Goal: Task Accomplishment & Management: Complete application form

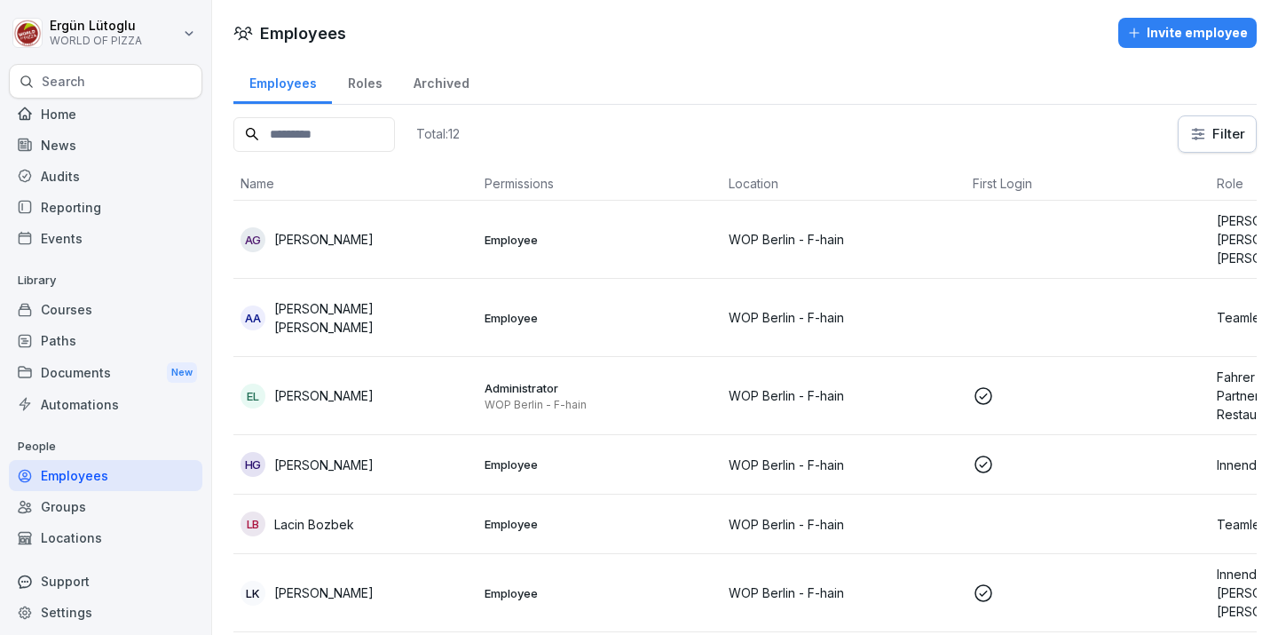
scroll to position [0, 197]
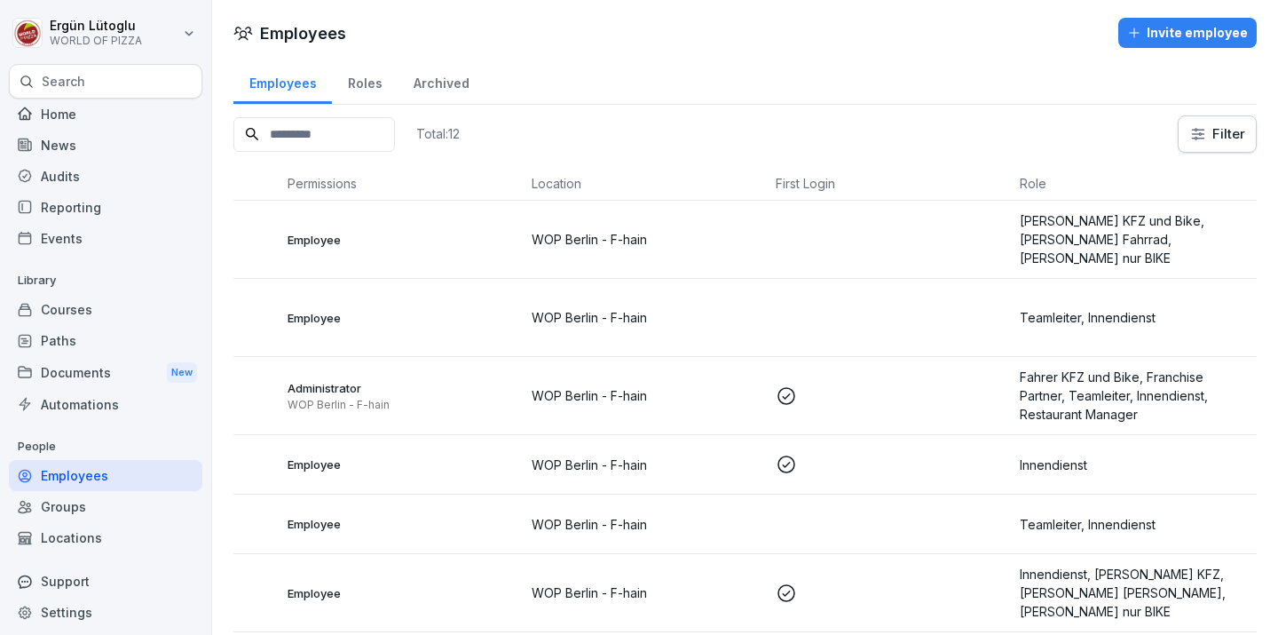
click at [1195, 37] on div "Invite employee" at bounding box center [1187, 33] width 121 height 20
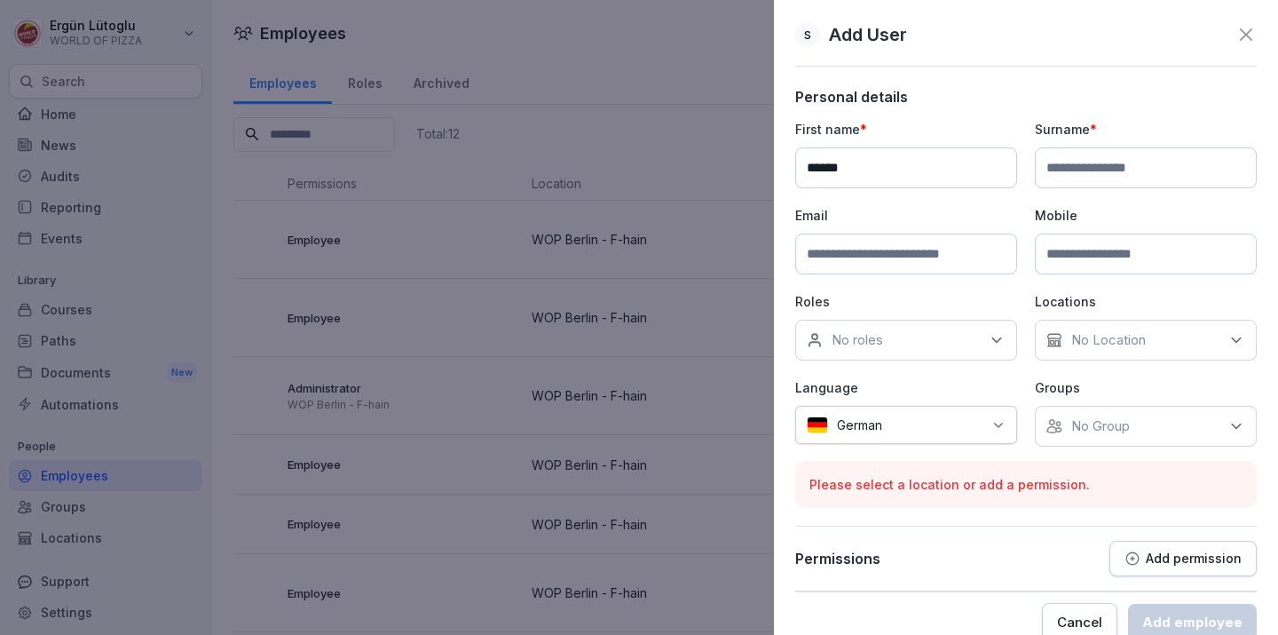
type input "******"
click at [972, 255] on input at bounding box center [906, 253] width 222 height 41
type input "**********"
click at [971, 320] on div "No roles" at bounding box center [906, 340] width 222 height 41
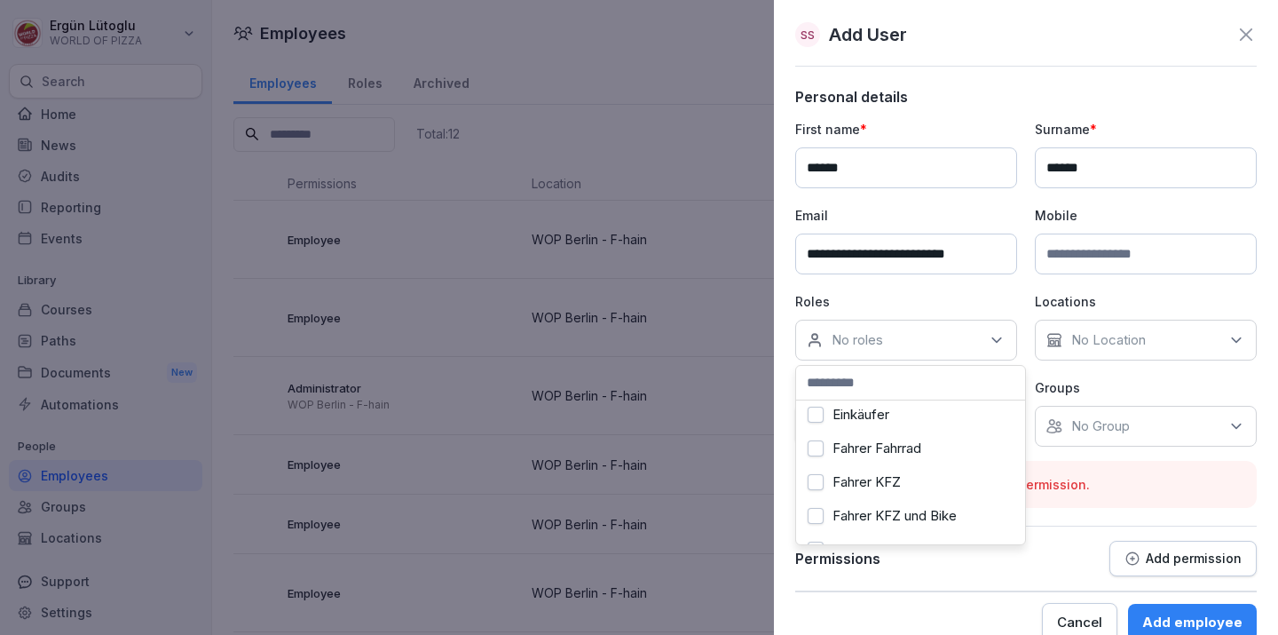
scroll to position [42, 0]
click at [926, 447] on div "Fahrer Fahrrad" at bounding box center [911, 448] width 220 height 34
click at [930, 510] on label "Fahrer KFZ und Bike" at bounding box center [895, 515] width 124 height 16
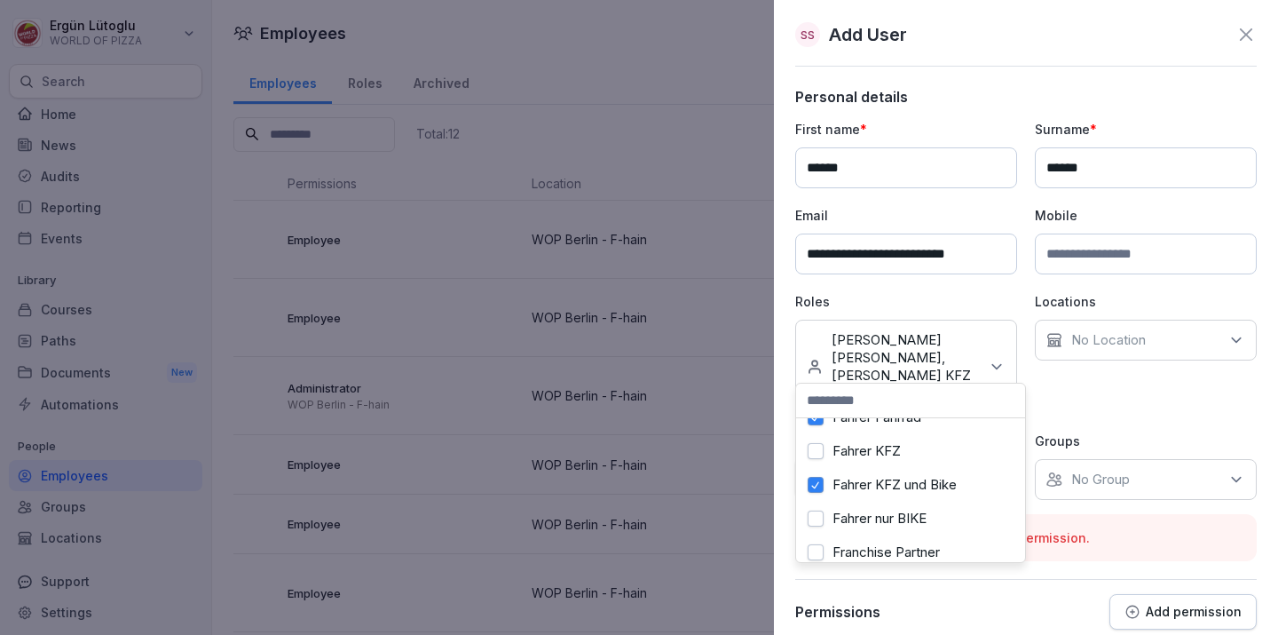
scroll to position [91, 0]
click at [927, 520] on label "Fahrer nur BIKE" at bounding box center [880, 517] width 94 height 16
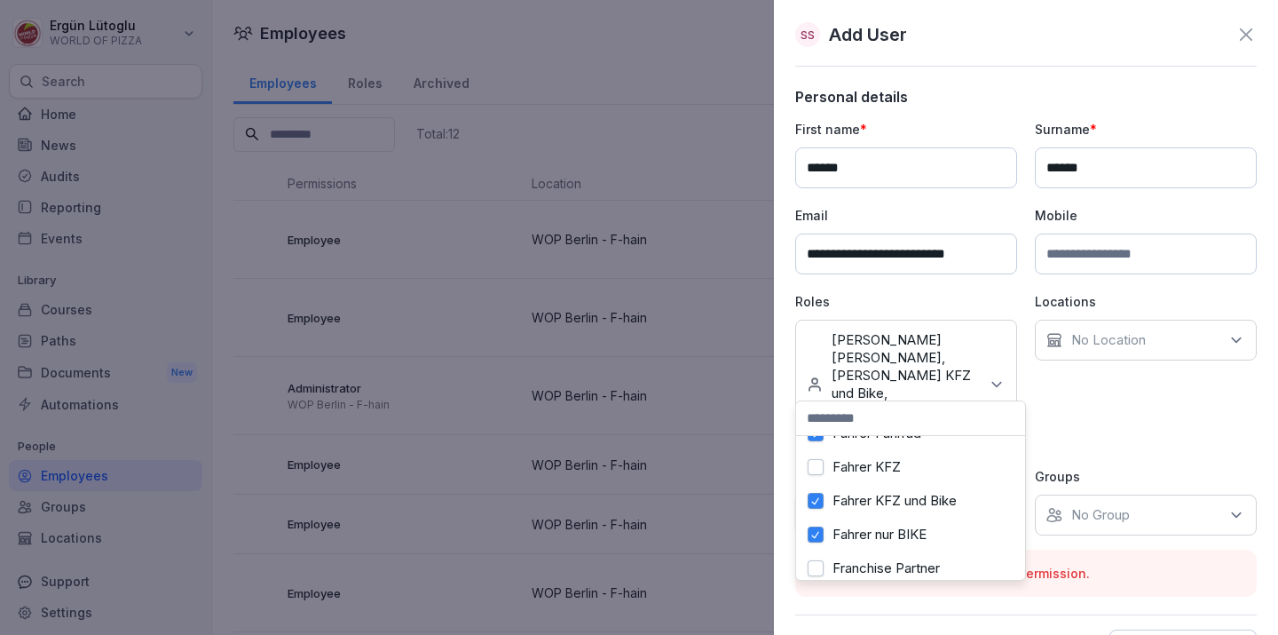
click at [1099, 364] on div "Locations No Location" at bounding box center [1146, 370] width 222 height 157
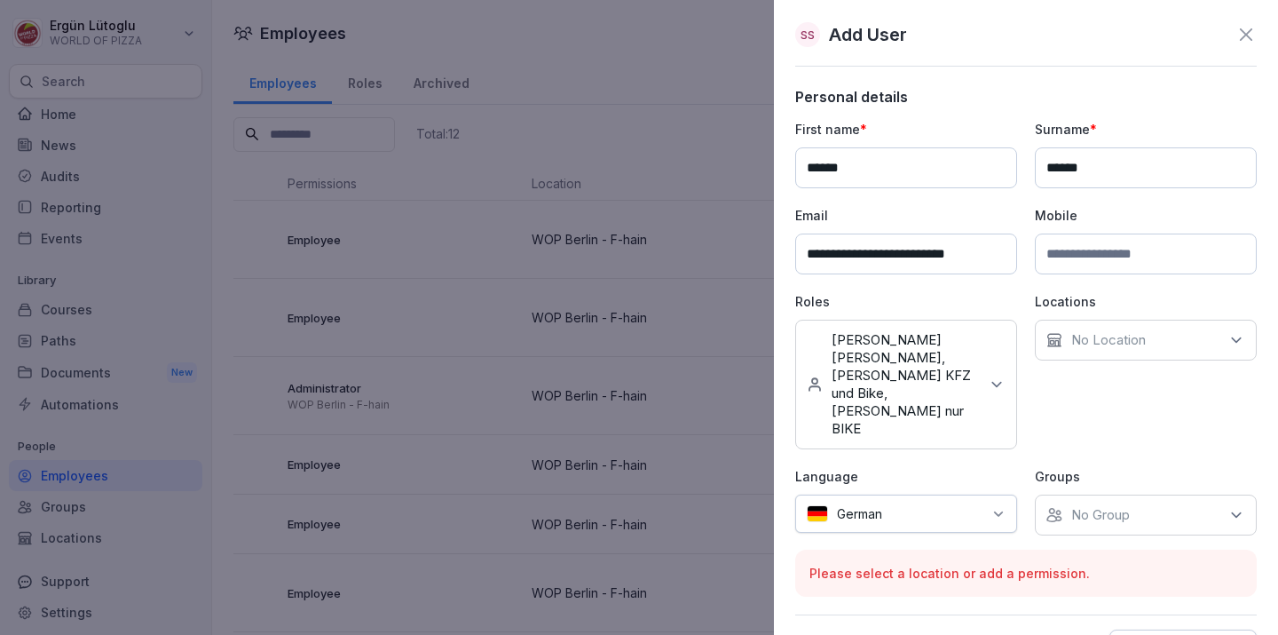
click at [1110, 358] on div "No Location" at bounding box center [1146, 340] width 222 height 41
click at [1126, 410] on div "WOP Berlin - F-hain" at bounding box center [1150, 422] width 220 height 34
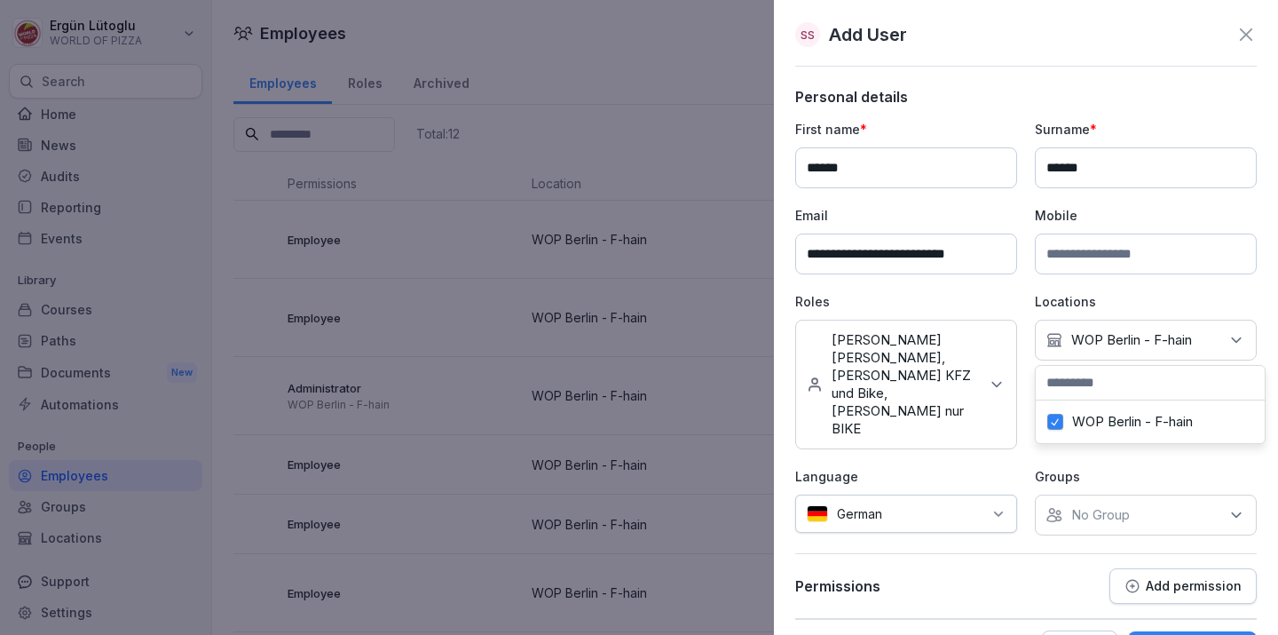
click at [980, 504] on div at bounding box center [936, 513] width 91 height 19
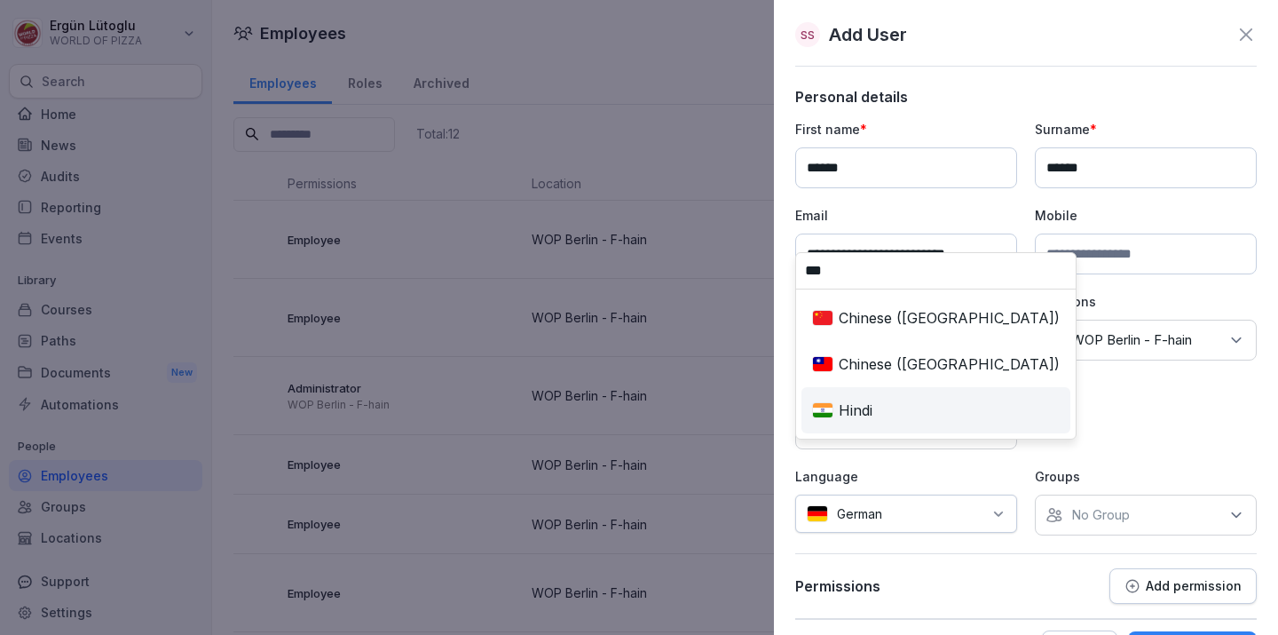
type input "***"
click at [883, 418] on div "Hindi" at bounding box center [936, 410] width 262 height 39
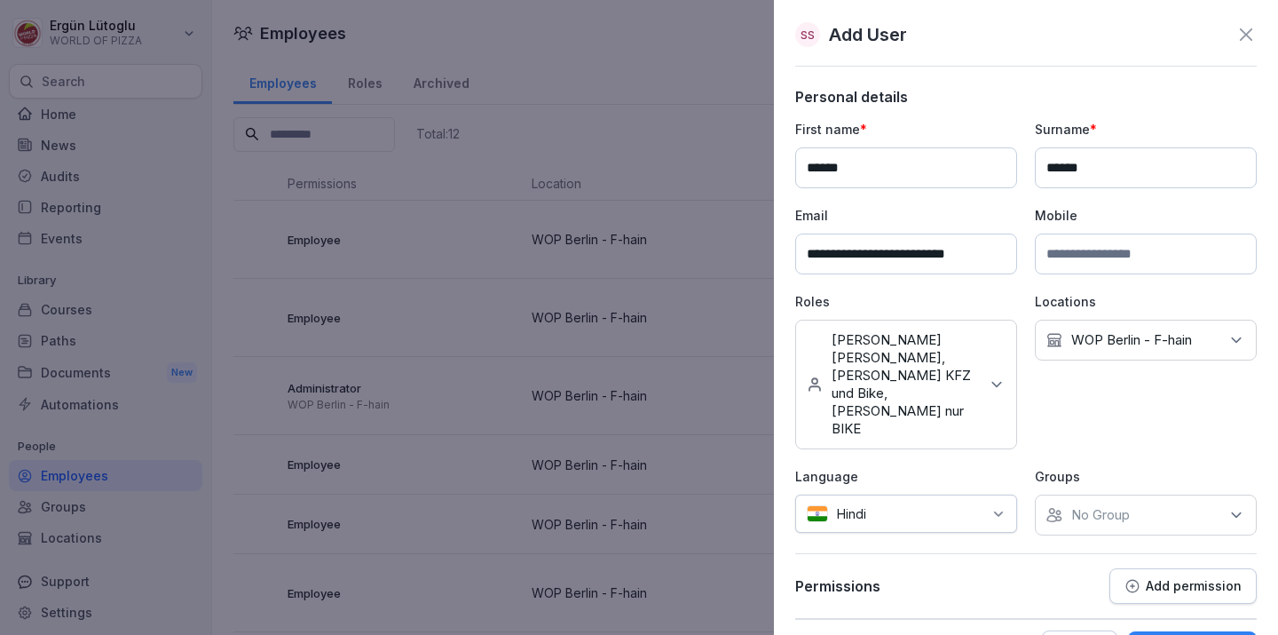
click at [1115, 506] on p "No Group" at bounding box center [1100, 515] width 59 height 18
click at [1118, 530] on div "WOP Berlin - F-hain" at bounding box center [1150, 543] width 220 height 34
click at [1115, 403] on div "**********" at bounding box center [1026, 327] width 462 height 415
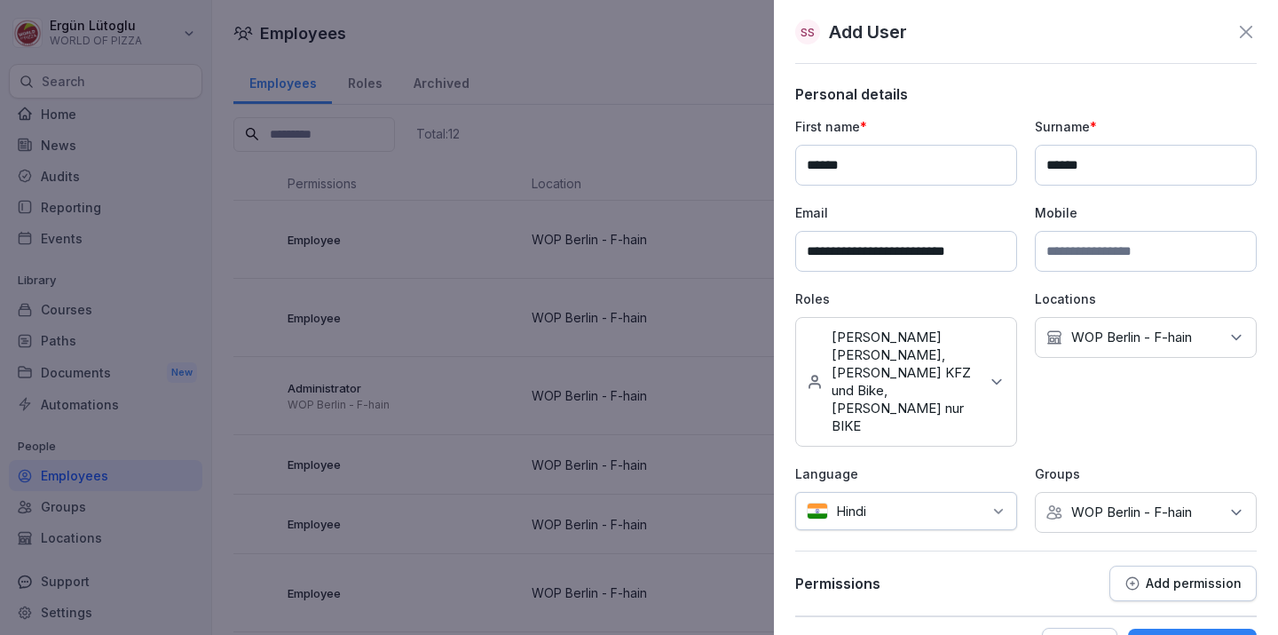
click at [1182, 634] on div "Add employee" at bounding box center [1192, 647] width 100 height 20
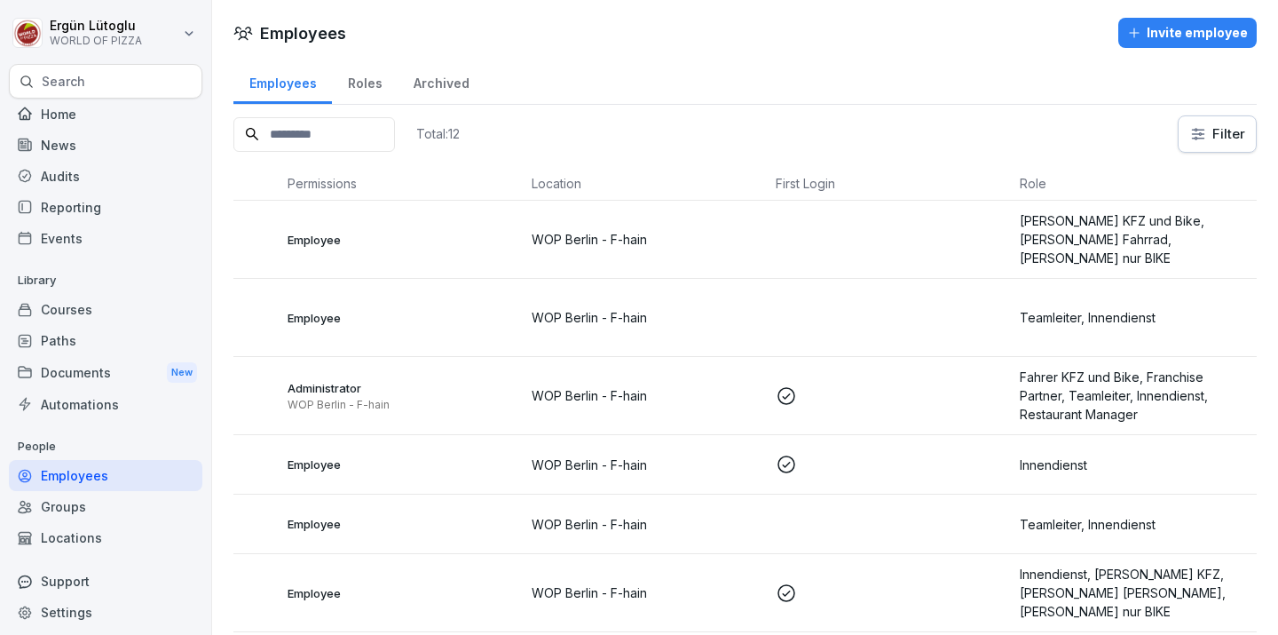
click at [1142, 36] on icon "button" at bounding box center [1134, 33] width 14 height 14
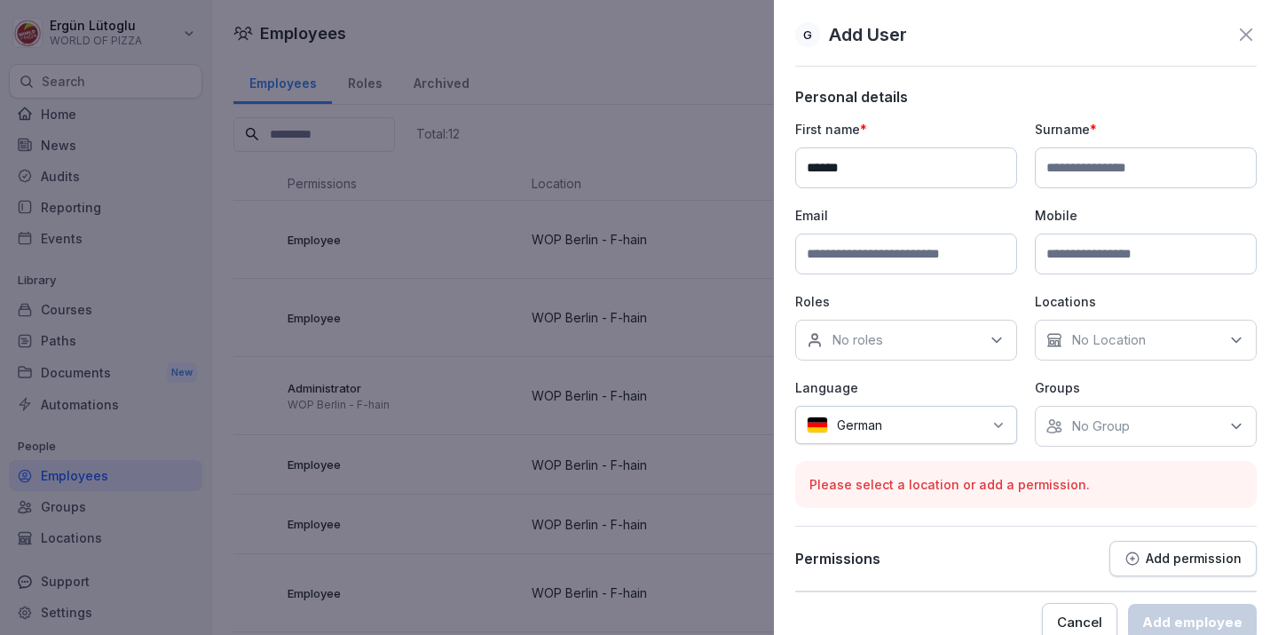
type input "******"
type input "*****"
click at [918, 261] on input at bounding box center [906, 253] width 222 height 41
type input "**********"
click at [931, 330] on div "No roles" at bounding box center [906, 340] width 222 height 41
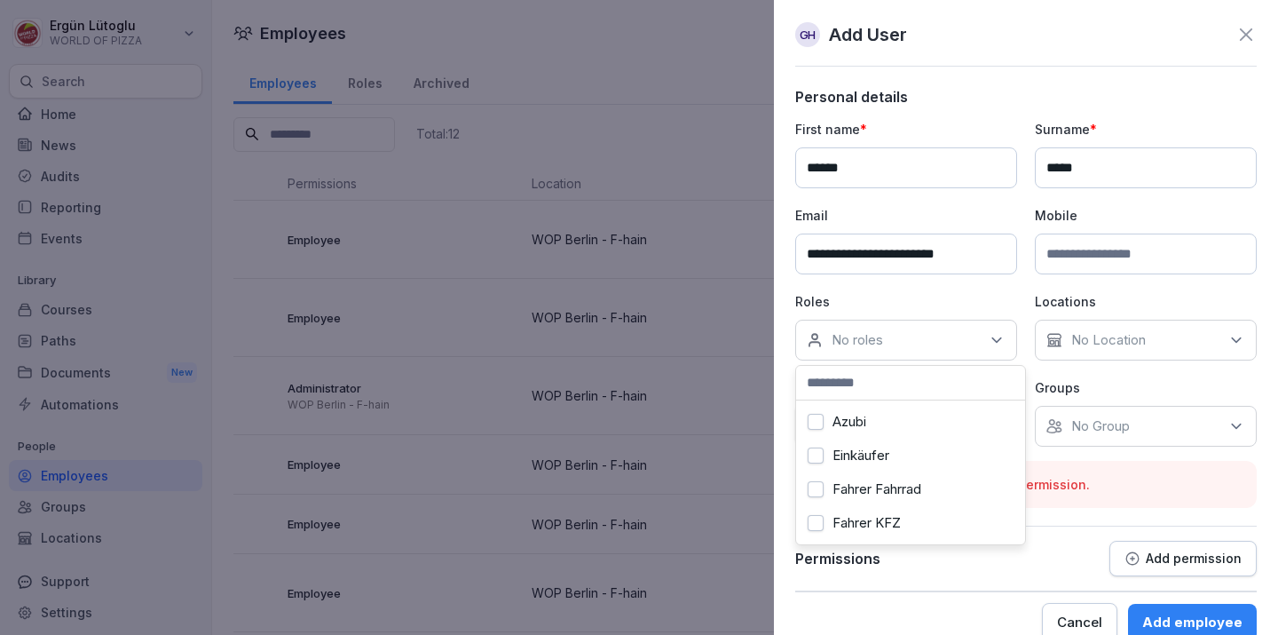
click at [925, 475] on div "Fahrer Fahrrad" at bounding box center [911, 489] width 220 height 34
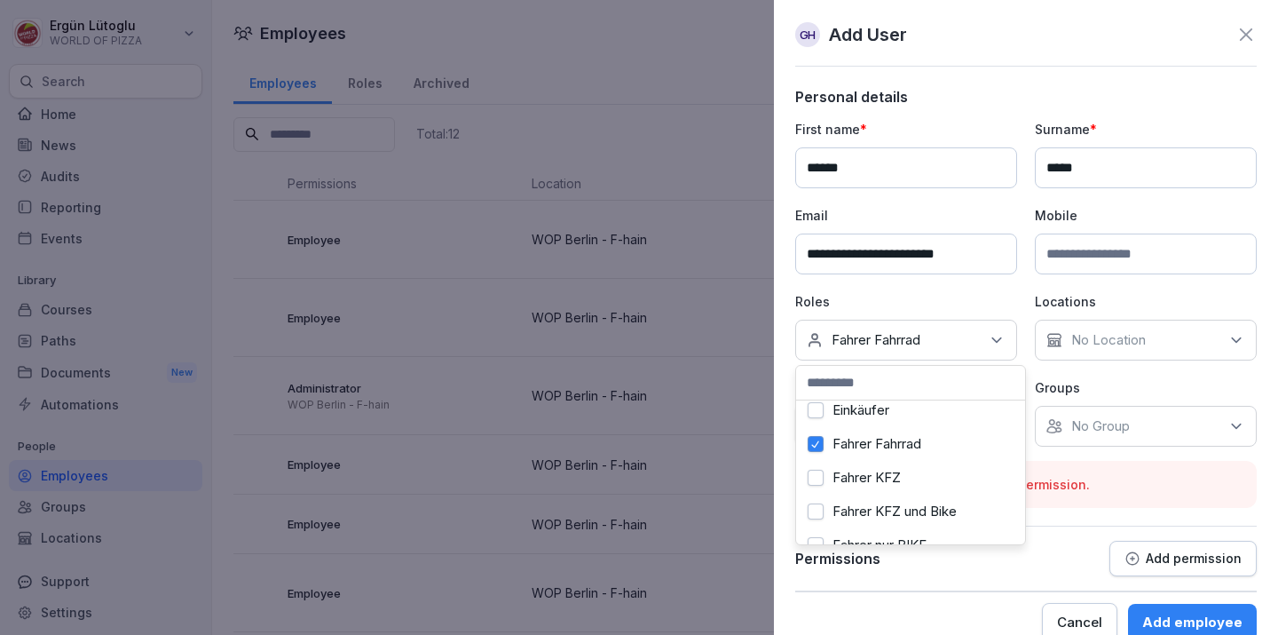
scroll to position [73, 0]
click at [925, 476] on label "Fahrer KFZ und Bike" at bounding box center [895, 484] width 124 height 16
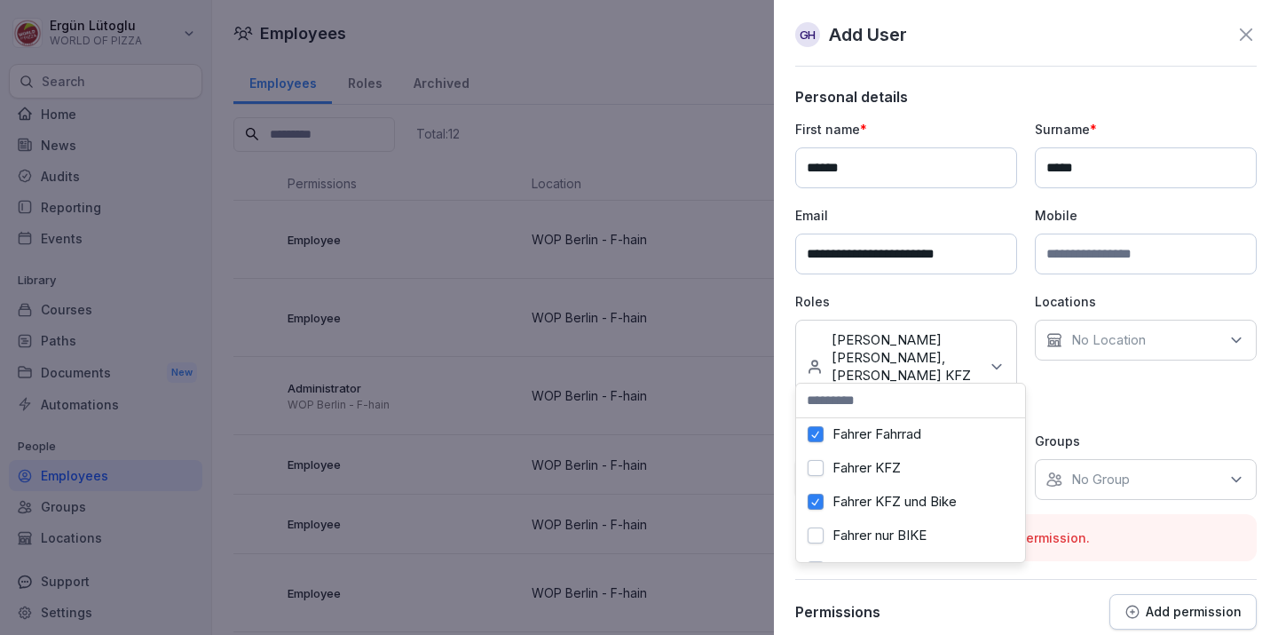
click at [925, 534] on label "Fahrer nur BIKE" at bounding box center [880, 535] width 94 height 16
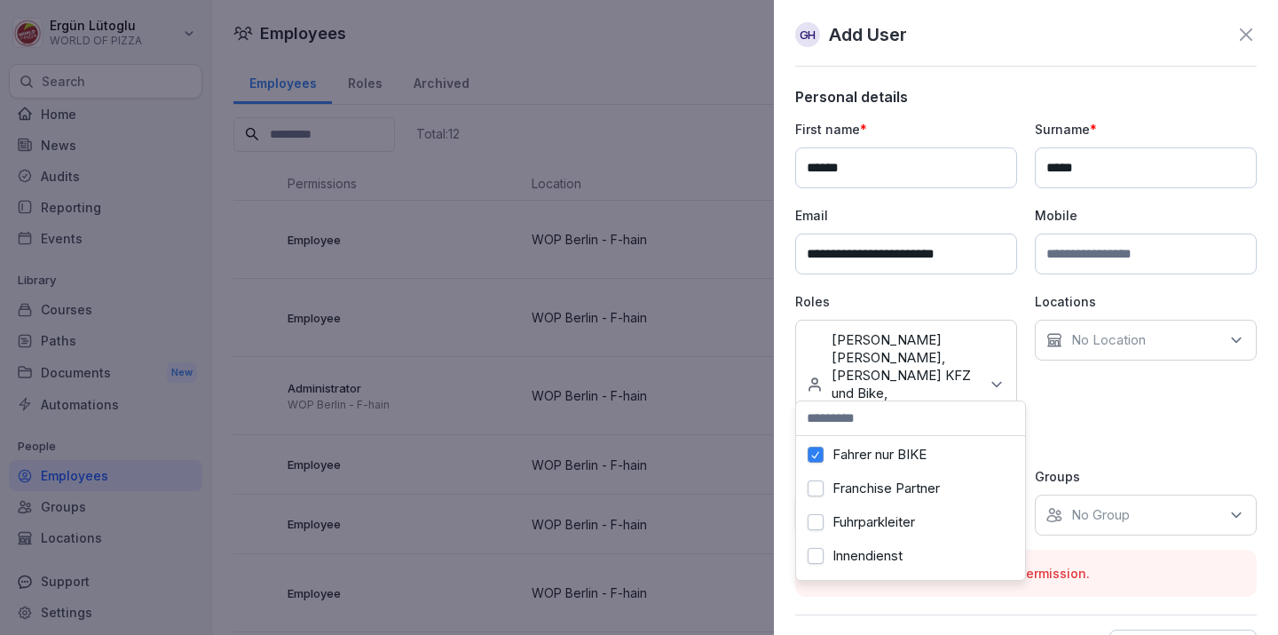
scroll to position [206, 0]
click at [1112, 494] on div "No Group" at bounding box center [1146, 514] width 222 height 41
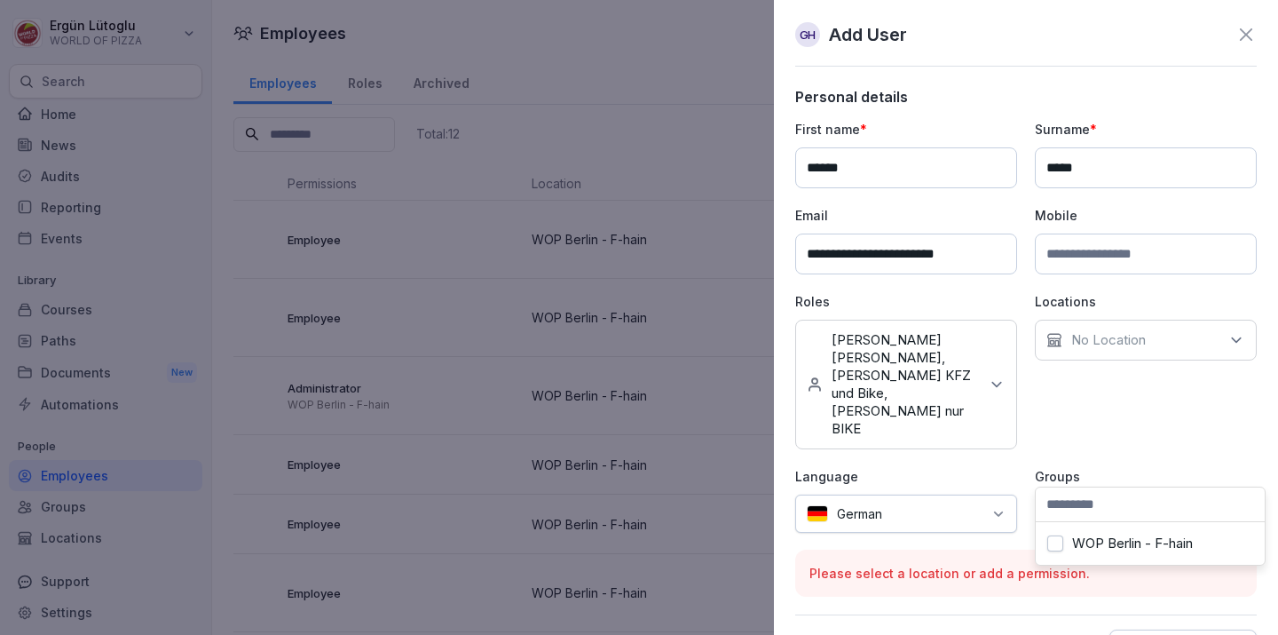
click at [1124, 537] on label "WOP Berlin - F-hain" at bounding box center [1132, 543] width 121 height 16
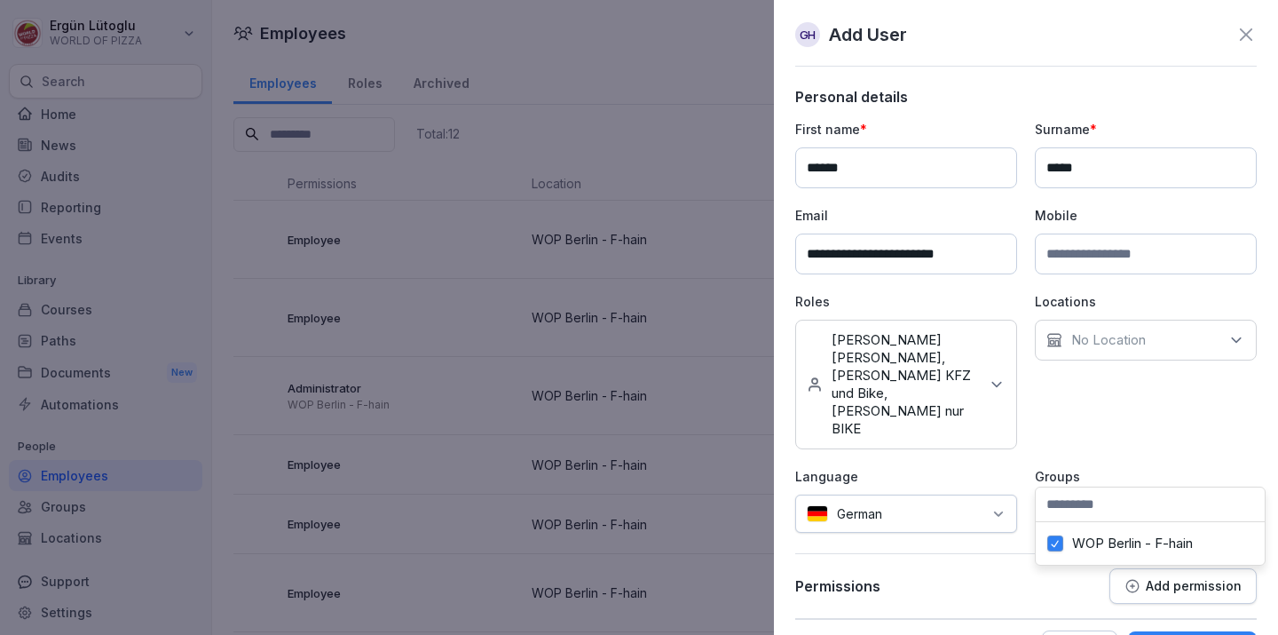
click at [1148, 341] on div "No Location" at bounding box center [1146, 340] width 222 height 41
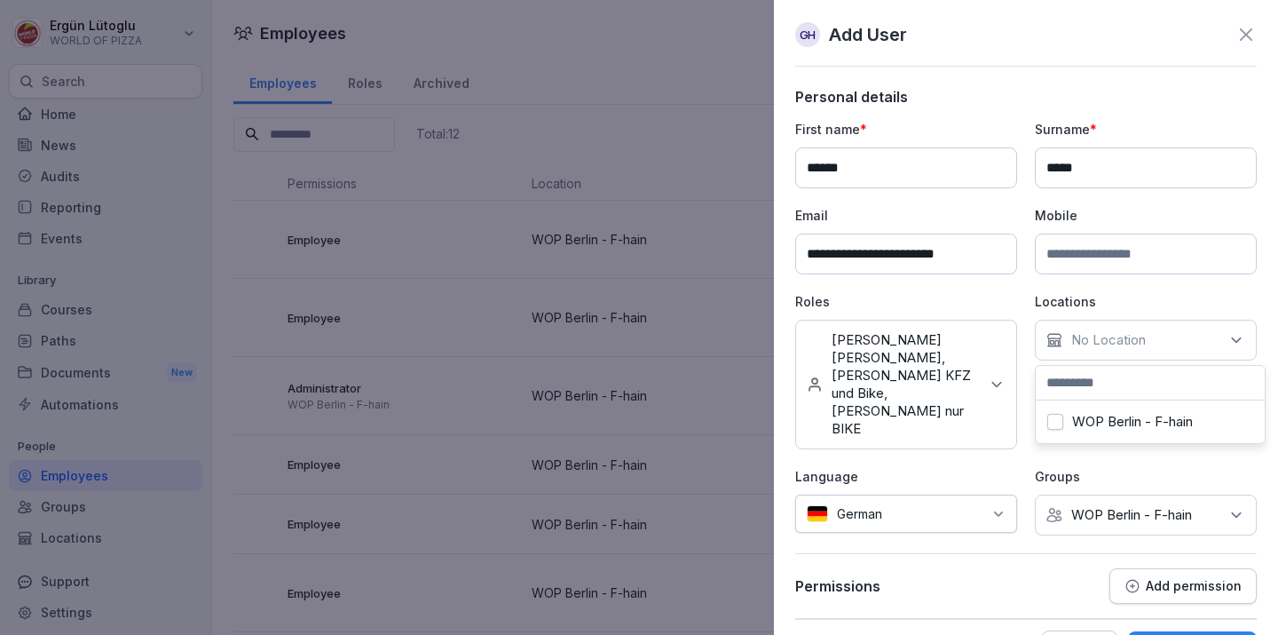
click at [1144, 420] on label "WOP Berlin - F-hain" at bounding box center [1132, 422] width 121 height 16
click at [1028, 553] on div at bounding box center [1026, 553] width 462 height 1
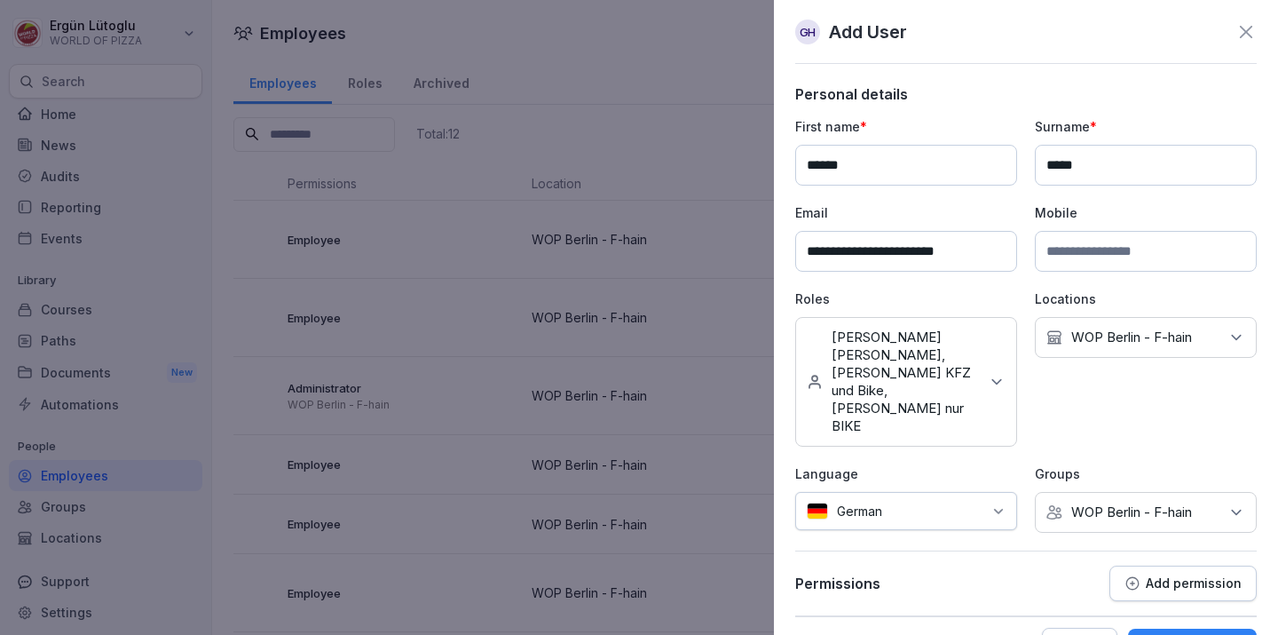
click at [993, 492] on div "German" at bounding box center [906, 511] width 222 height 38
type input "*****"
click at [878, 551] on div "Hindi" at bounding box center [876, 544] width 142 height 39
click at [1006, 565] on div "Permissions Add permission" at bounding box center [1026, 583] width 462 height 36
click at [1176, 634] on div "Add employee" at bounding box center [1192, 647] width 100 height 20
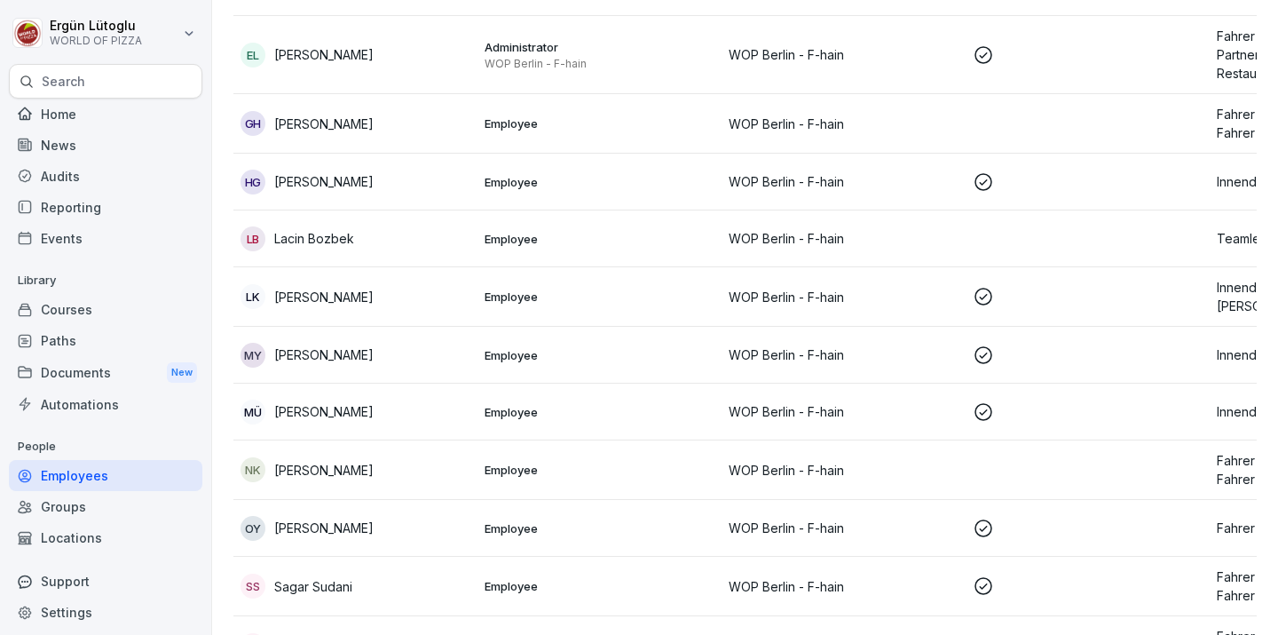
scroll to position [413, 0]
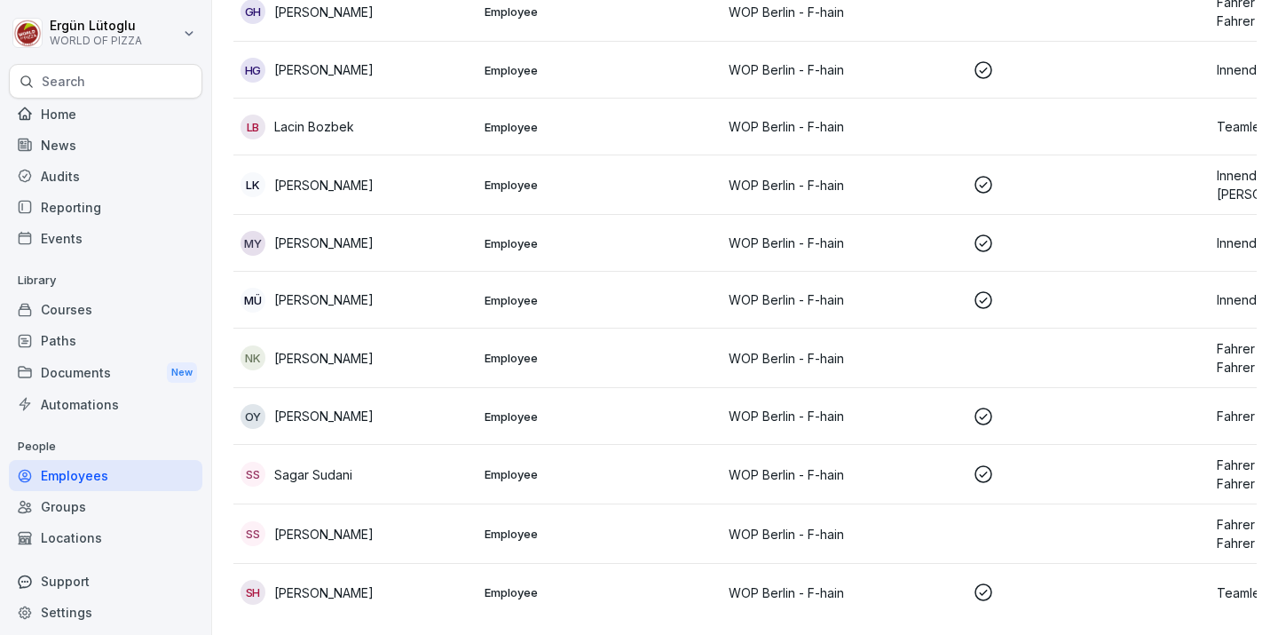
click at [987, 483] on icon at bounding box center [983, 473] width 21 height 21
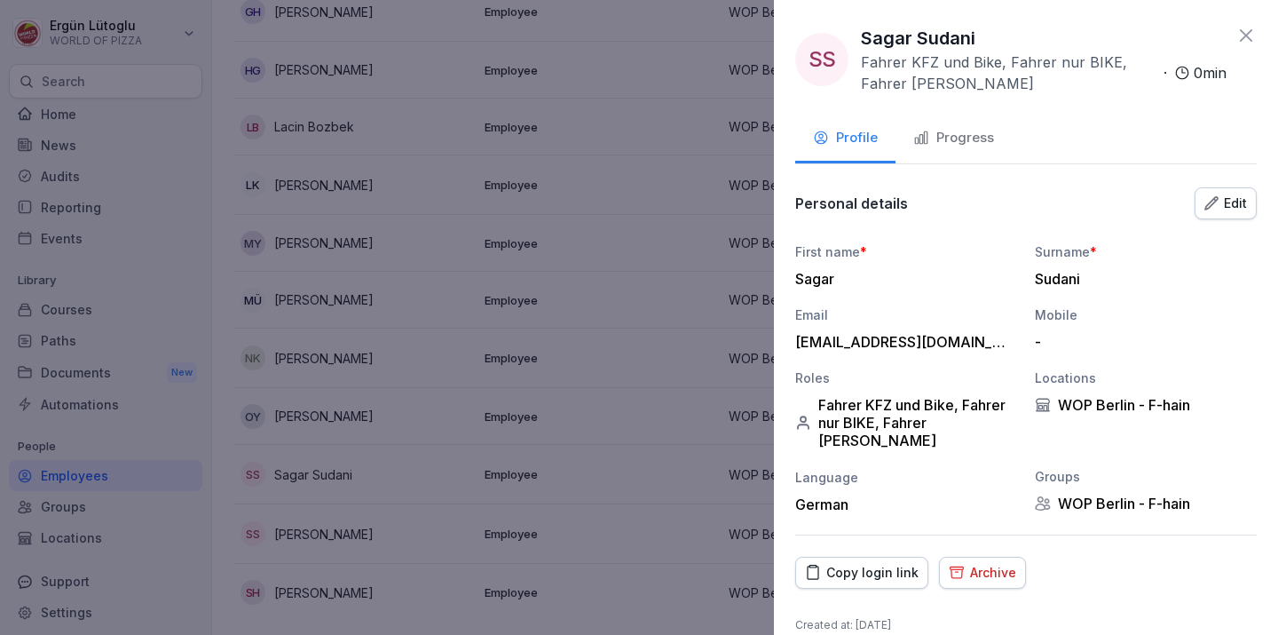
click at [966, 148] on button "Progress" at bounding box center [954, 139] width 116 height 48
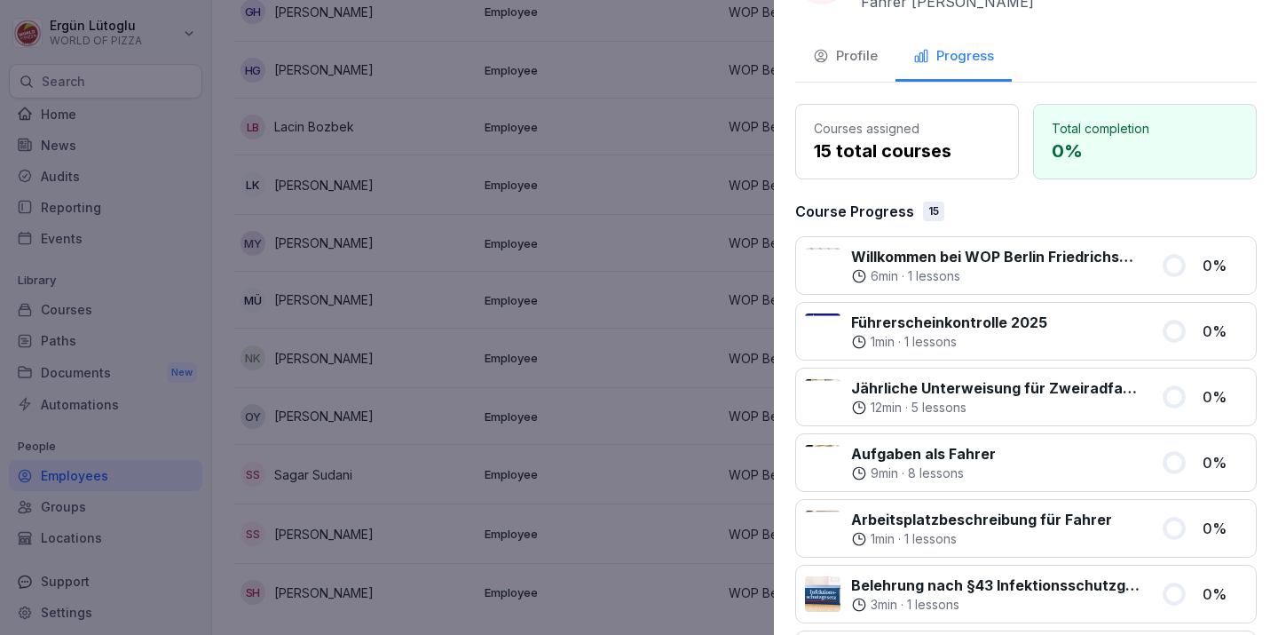
scroll to position [0, 0]
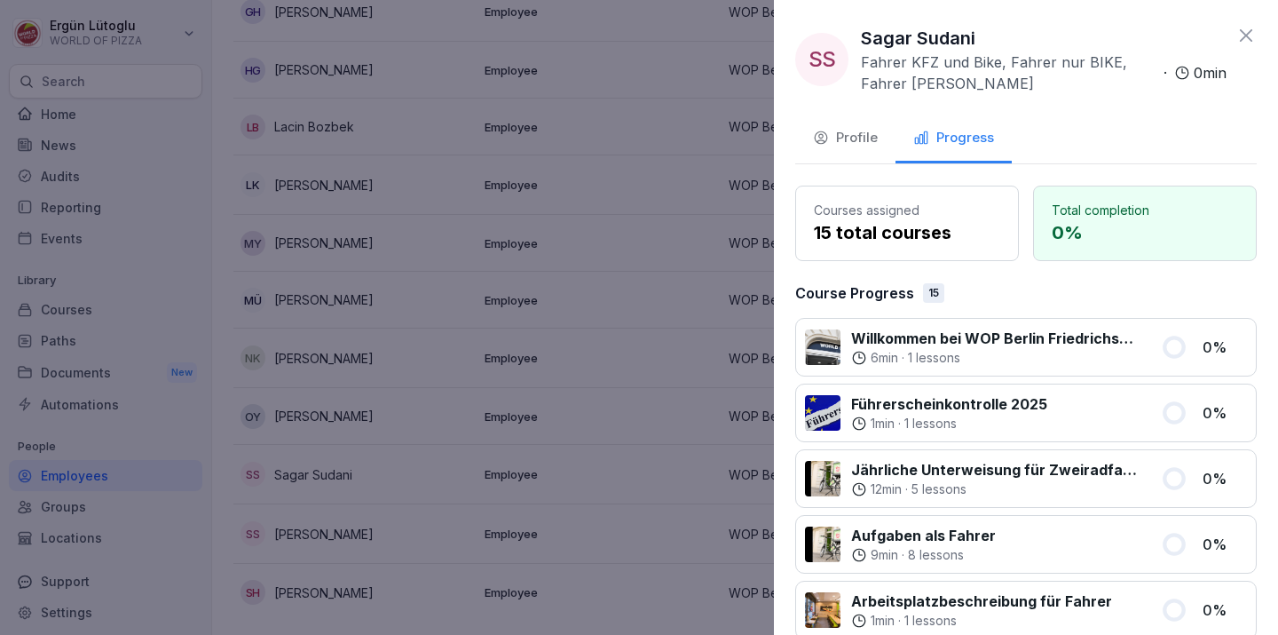
click at [1253, 36] on icon at bounding box center [1246, 35] width 21 height 21
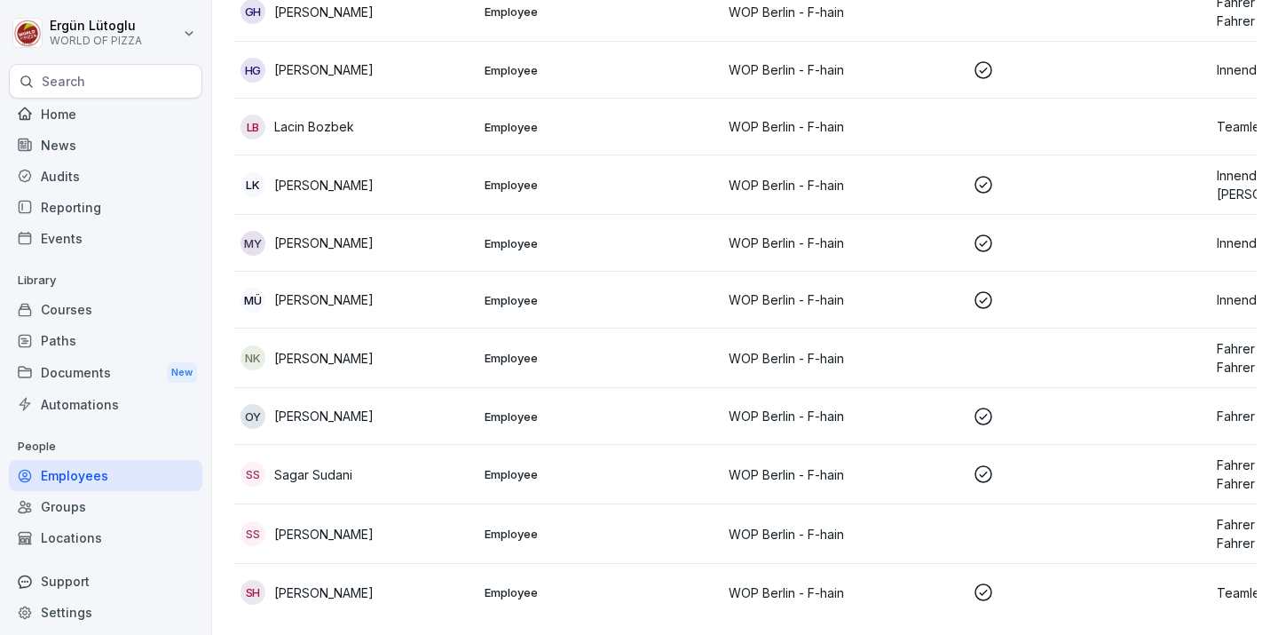
click at [764, 396] on td "WOP Berlin - F-hain" at bounding box center [844, 416] width 244 height 57
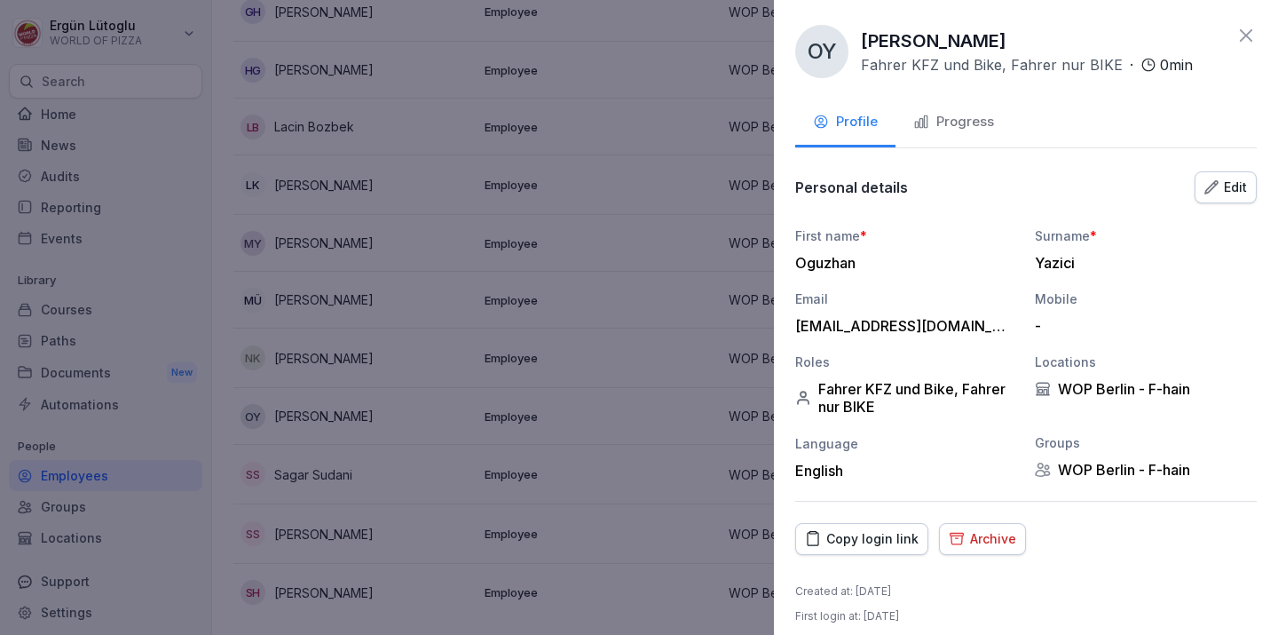
click at [980, 127] on div "Progress" at bounding box center [953, 122] width 81 height 20
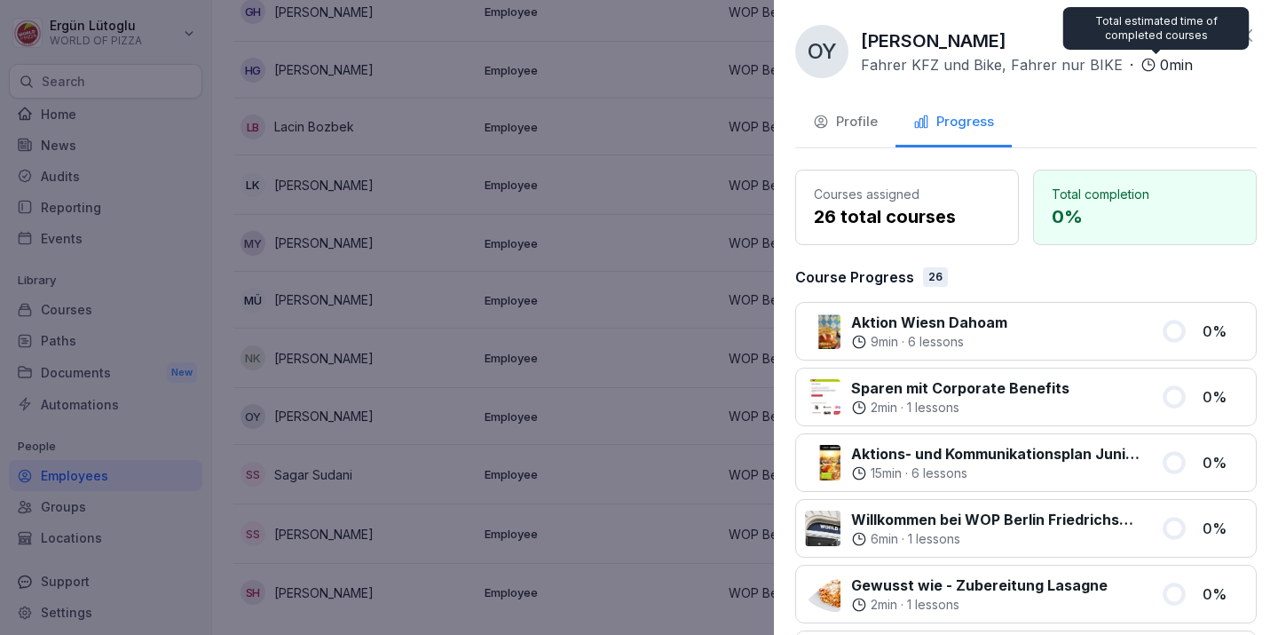
click at [1246, 33] on icon at bounding box center [1246, 35] width 21 height 21
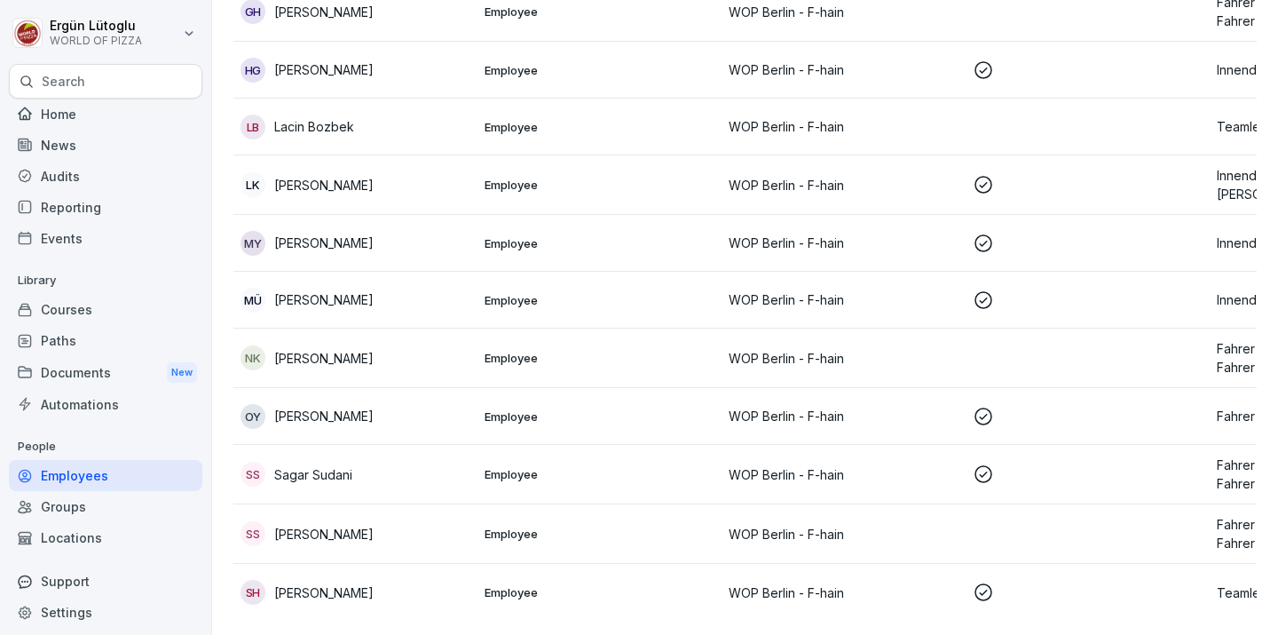
click at [645, 295] on p "Employee" at bounding box center [600, 300] width 230 height 16
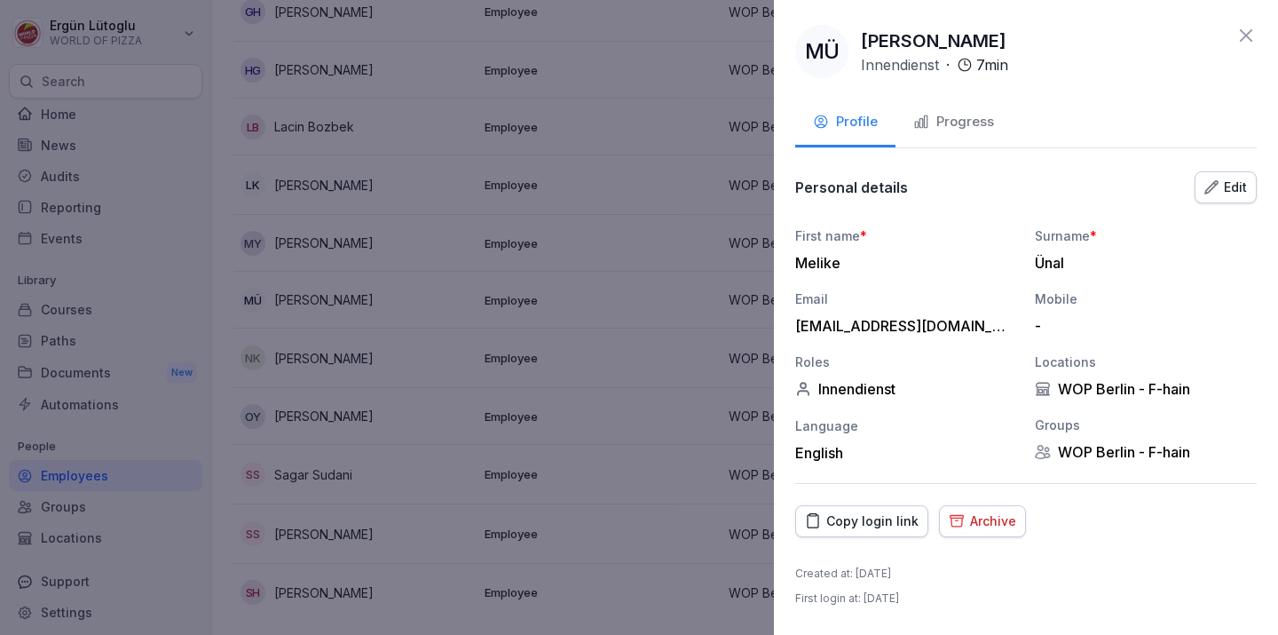
click at [970, 131] on button "Progress" at bounding box center [954, 123] width 116 height 48
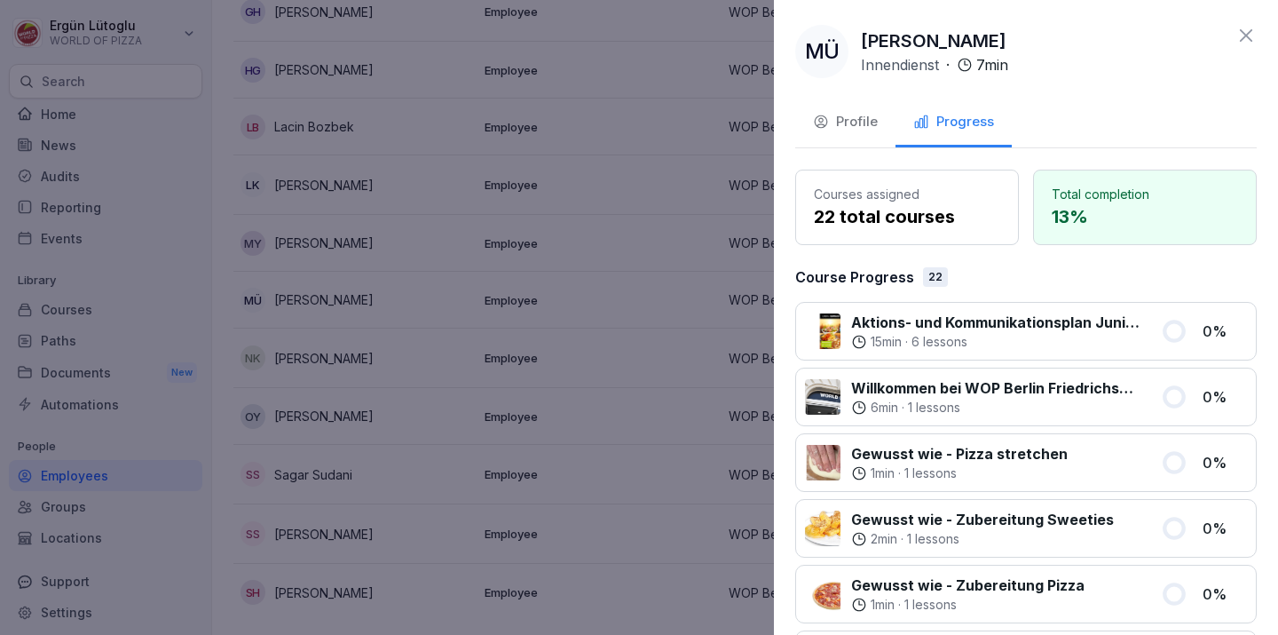
click at [1242, 41] on icon at bounding box center [1246, 35] width 21 height 21
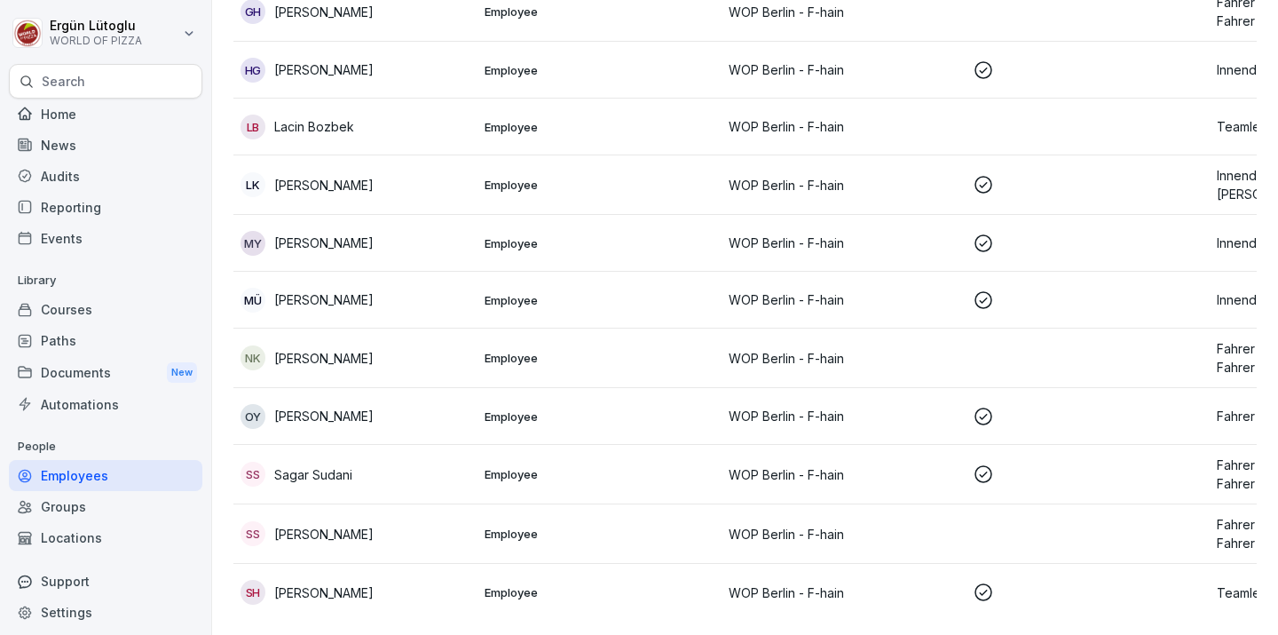
click at [726, 233] on td "WOP Berlin - F-hain" at bounding box center [844, 243] width 244 height 57
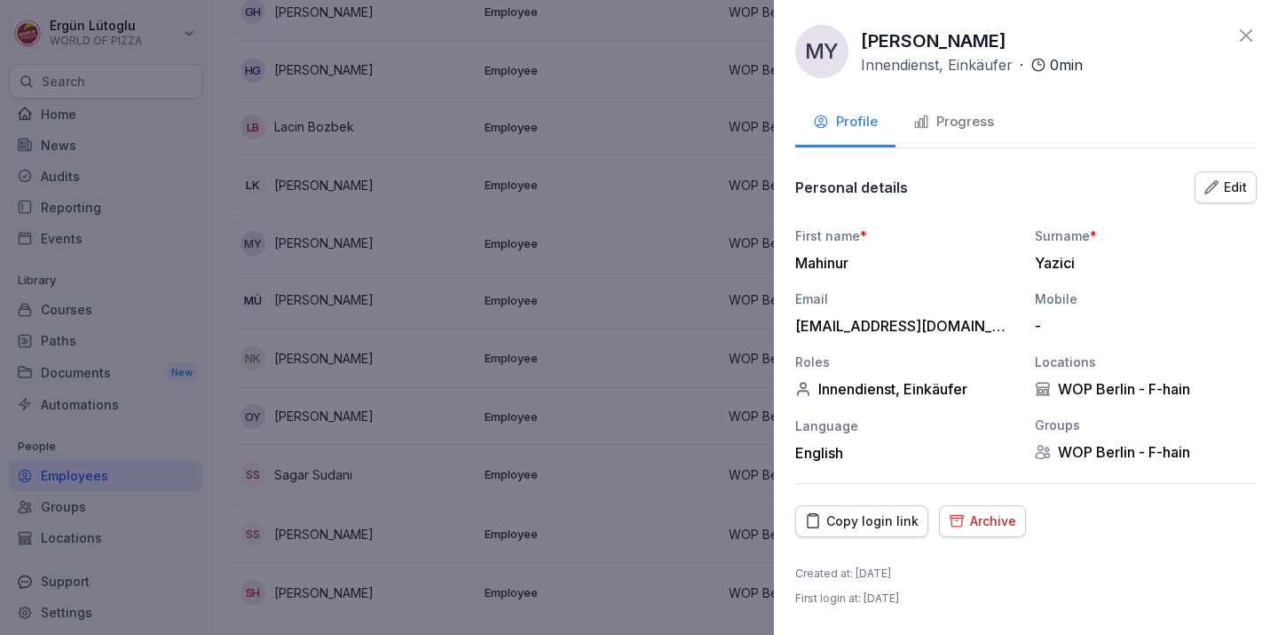
click at [969, 150] on div "MY Mahinur Yazici Innendienst, Einkäufer · 0 min Profile Progress Personal deta…" at bounding box center [1026, 317] width 504 height 635
click at [968, 138] on button "Progress" at bounding box center [954, 123] width 116 height 48
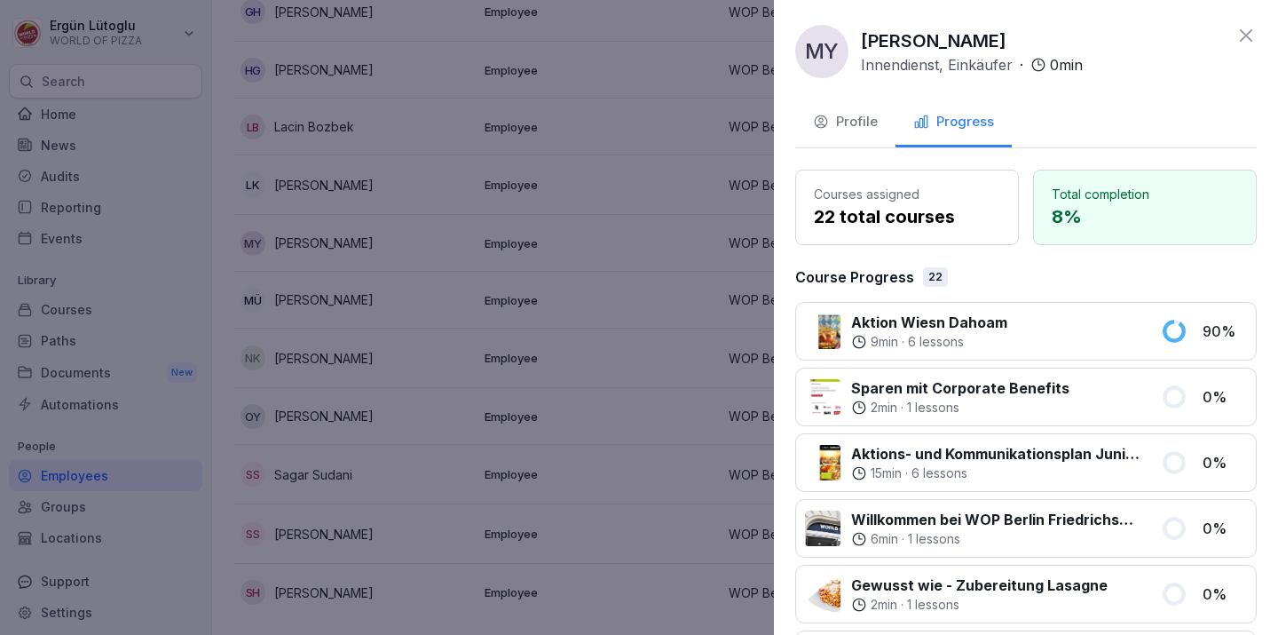
click at [1241, 29] on icon at bounding box center [1246, 35] width 21 height 21
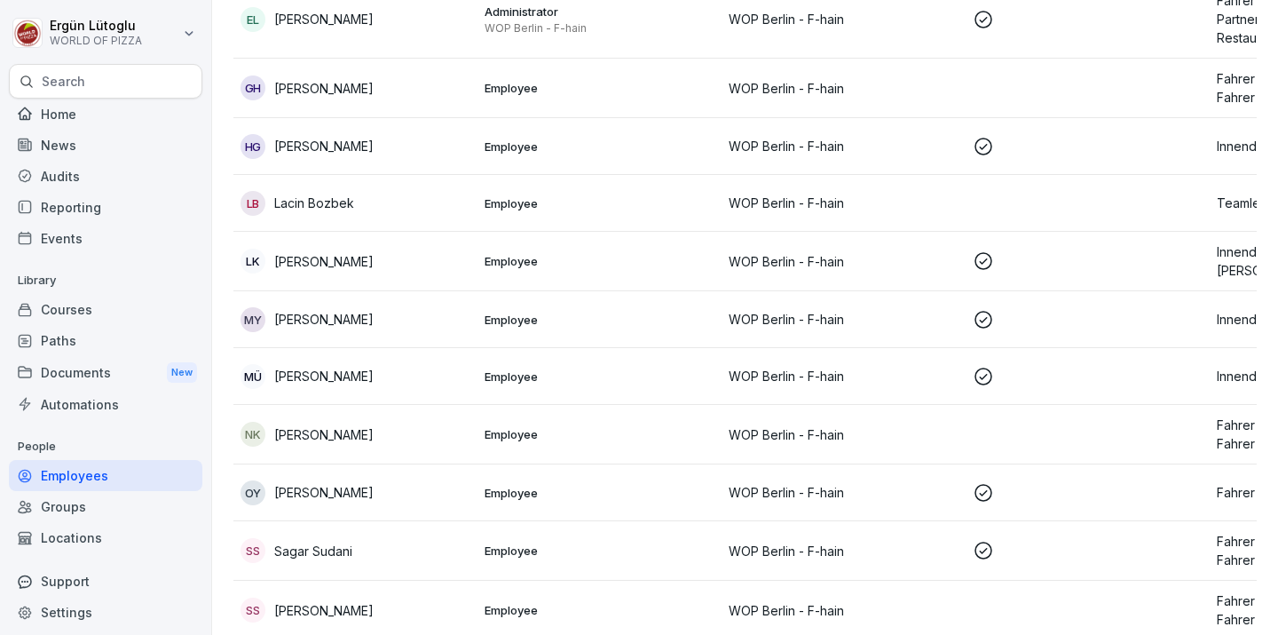
scroll to position [336, 0]
click at [789, 273] on td "WOP Berlin - F-hain" at bounding box center [844, 262] width 244 height 59
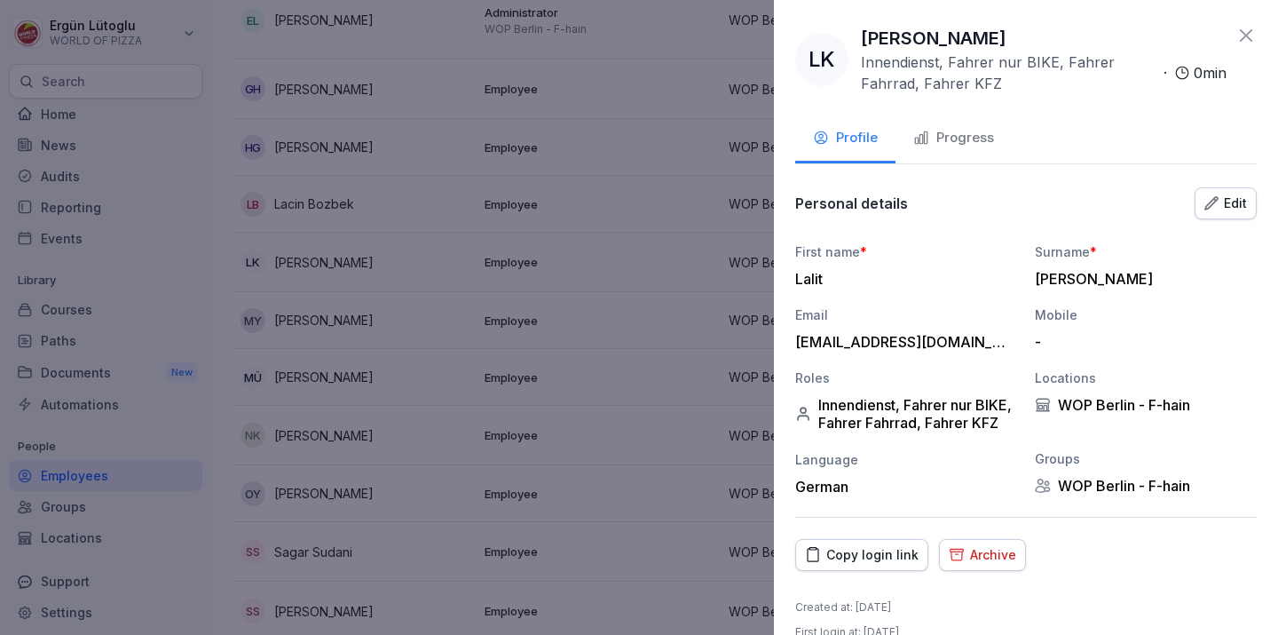
click at [968, 148] on button "Progress" at bounding box center [954, 139] width 116 height 48
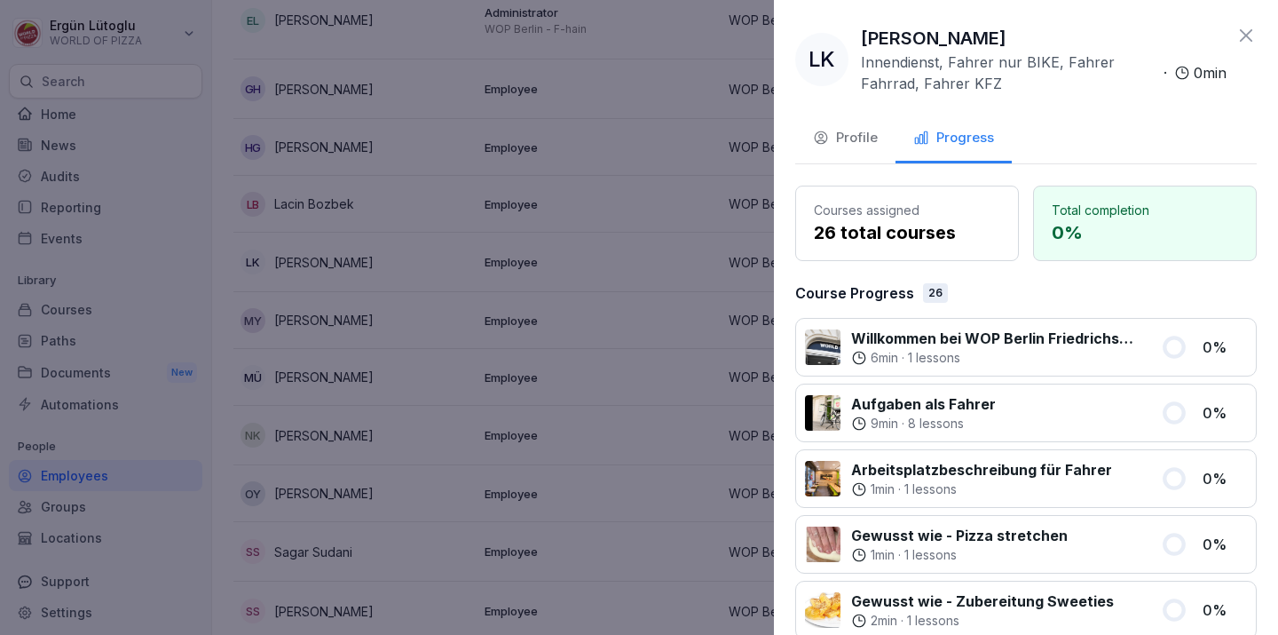
click at [1233, 20] on div "LK [PERSON_NAME], Fahrer nur BIKE, Fahrer [PERSON_NAME], Fahrer KFZ · 0 min Pro…" at bounding box center [1026, 317] width 504 height 635
click at [1237, 28] on icon at bounding box center [1246, 35] width 21 height 21
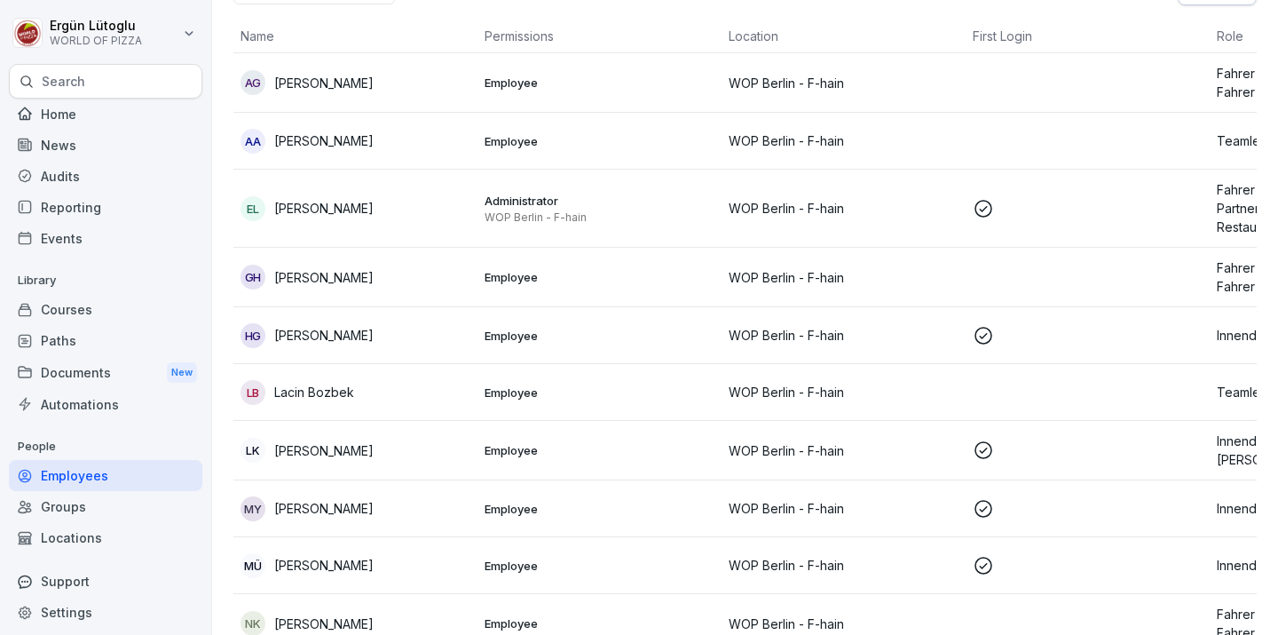
scroll to position [0, 0]
